Goal: Information Seeking & Learning: Compare options

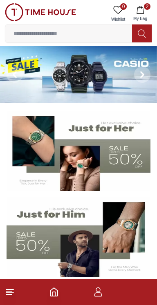
click at [9, 294] on line at bounding box center [9, 294] width 6 height 0
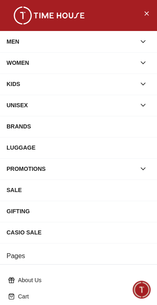
scroll to position [132, 0]
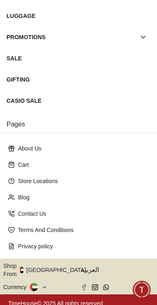
click at [49, 264] on button "Shop From [GEOGRAPHIC_DATA]" at bounding box center [47, 270] width 88 height 16
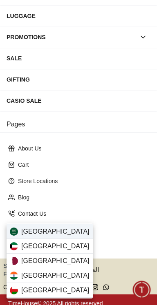
click at [26, 231] on span "[GEOGRAPHIC_DATA]" at bounding box center [55, 232] width 68 height 10
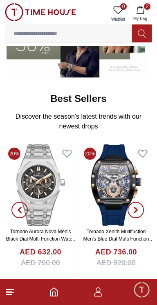
scroll to position [210, 0]
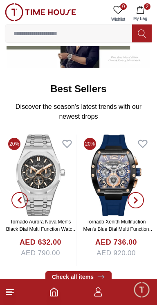
click at [109, 244] on h4 "AED 736.00" at bounding box center [116, 242] width 42 height 11
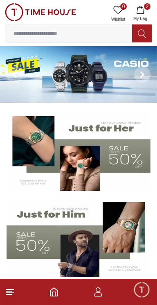
click at [74, 35] on input at bounding box center [68, 33] width 126 height 16
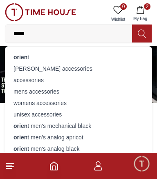
type input "******"
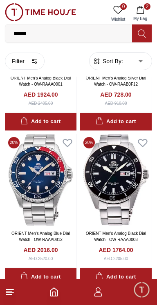
scroll to position [3999, 0]
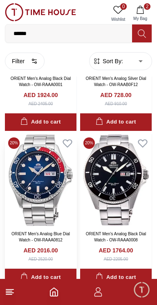
click at [46, 187] on img at bounding box center [40, 180] width 71 height 92
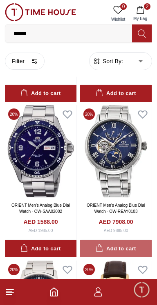
scroll to position [2629, 0]
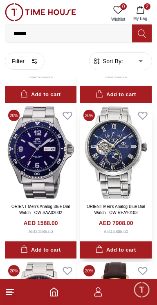
click at [122, 153] on img at bounding box center [115, 152] width 71 height 92
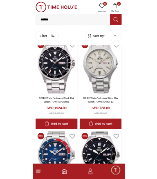
scroll to position [3909, 0]
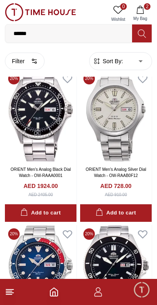
click at [54, 36] on input "******" at bounding box center [68, 33] width 126 height 16
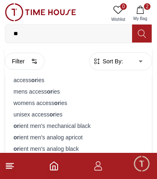
type input "*"
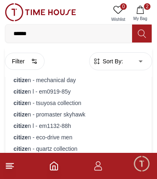
type input "*******"
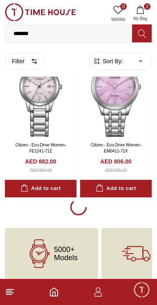
scroll to position [1450, 0]
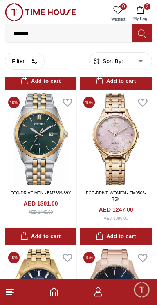
scroll to position [11340, 0]
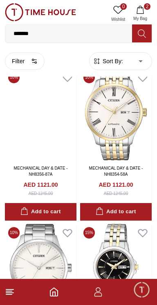
scroll to position [4749, 0]
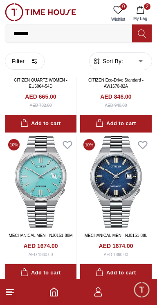
click at [9, 294] on line at bounding box center [9, 294] width 6 height 0
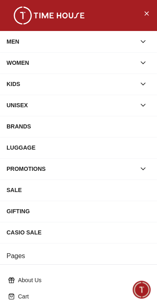
scroll to position [132, 0]
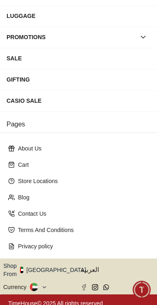
click at [51, 265] on button "Shop From [GEOGRAPHIC_DATA]" at bounding box center [47, 270] width 88 height 16
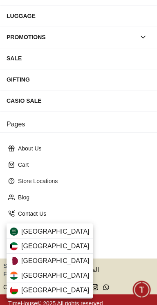
click at [58, 223] on div at bounding box center [78, 152] width 157 height 305
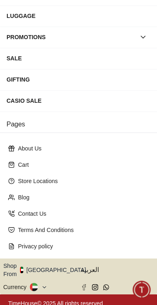
scroll to position [0, 0]
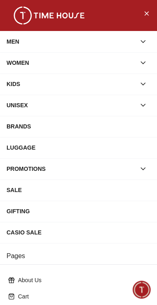
scroll to position [12130, 0]
click at [90, 124] on div "BRANDS" at bounding box center [78, 126] width 143 height 15
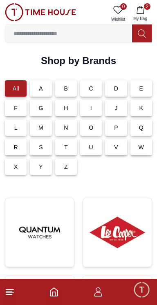
click at [90, 91] on p "C" at bounding box center [91, 88] width 4 height 8
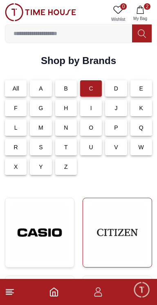
click at [117, 231] on img at bounding box center [116, 232] width 55 height 55
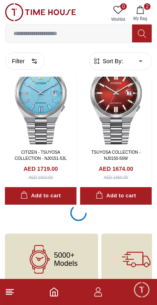
scroll to position [3155, 0]
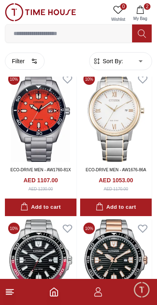
scroll to position [8545, 0]
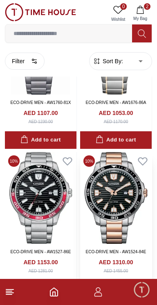
click at [103, 236] on img at bounding box center [115, 198] width 71 height 92
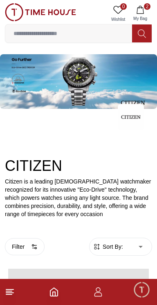
scroll to position [1579, 0]
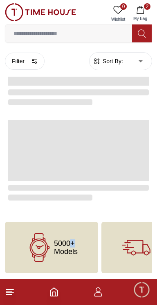
click at [9, 294] on line at bounding box center [9, 294] width 6 height 0
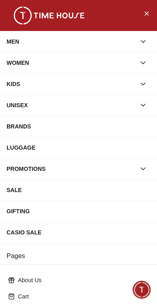
scroll to position [132, 0]
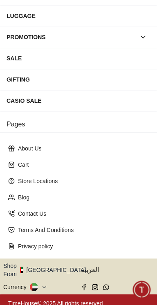
click at [50, 268] on button "Shop From [GEOGRAPHIC_DATA]" at bounding box center [47, 270] width 88 height 16
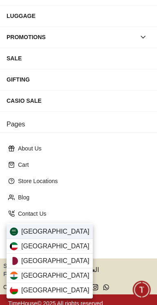
click at [58, 236] on div "[GEOGRAPHIC_DATA]" at bounding box center [50, 231] width 86 height 15
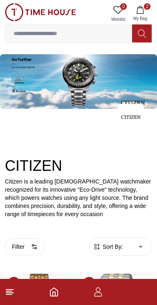
click at [9, 292] on icon at bounding box center [10, 292] width 10 height 10
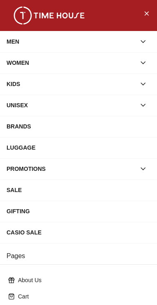
scroll to position [132, 0]
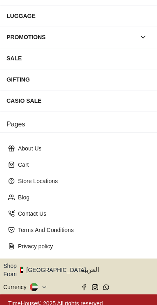
click at [55, 266] on button "Shop From [GEOGRAPHIC_DATA]" at bounding box center [47, 270] width 88 height 16
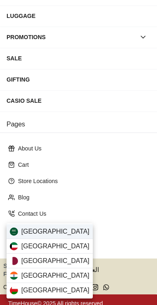
click at [65, 234] on div "[GEOGRAPHIC_DATA]" at bounding box center [50, 231] width 86 height 15
